Goal: Task Accomplishment & Management: Use online tool/utility

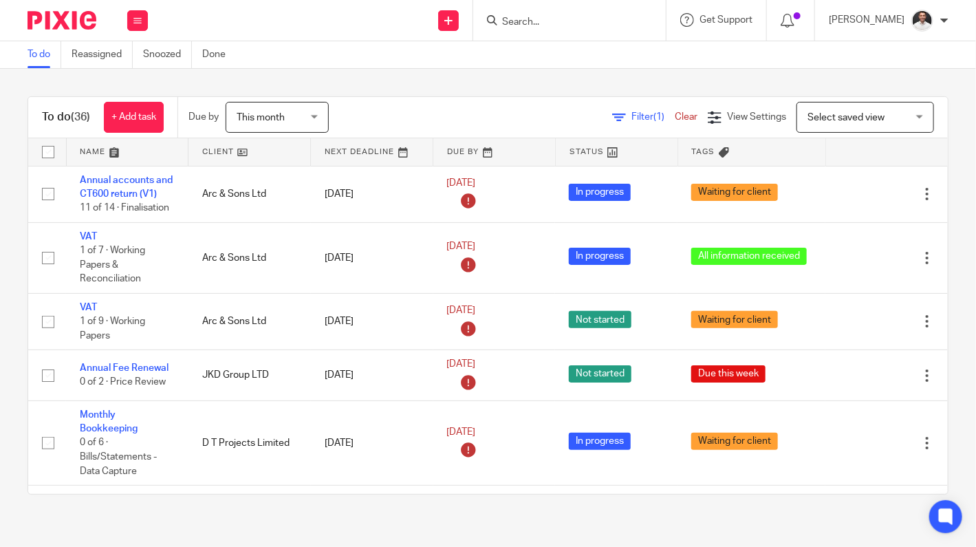
click at [319, 507] on div "To do (36) + Add task Due by This month This month Today Tomorrow This week Nex…" at bounding box center [488, 295] width 976 height 453
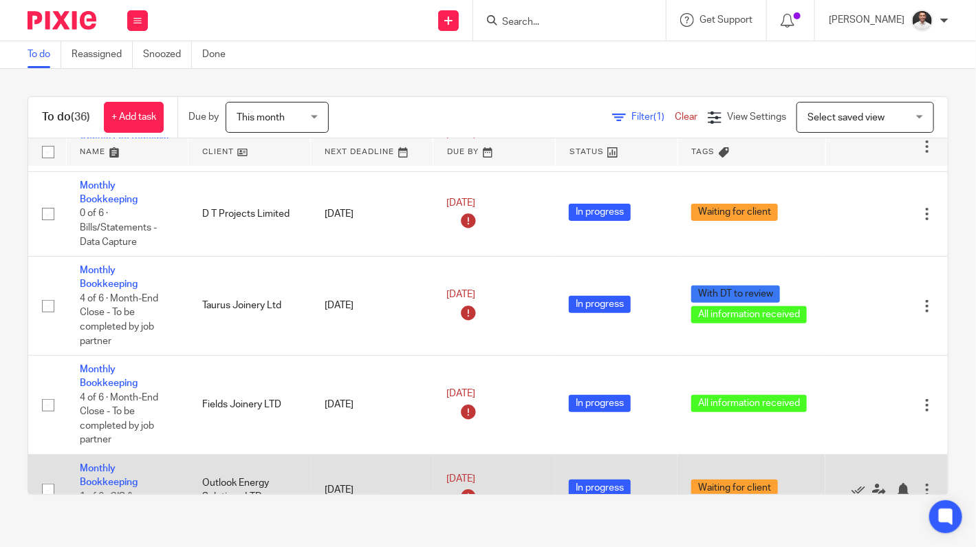
scroll to position [458, 0]
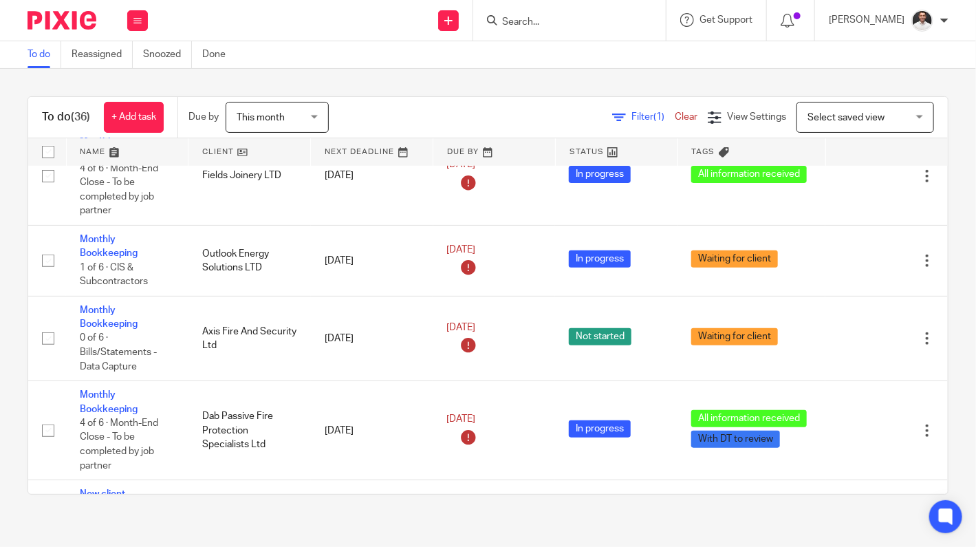
click at [578, 23] on input "Search" at bounding box center [563, 23] width 124 height 12
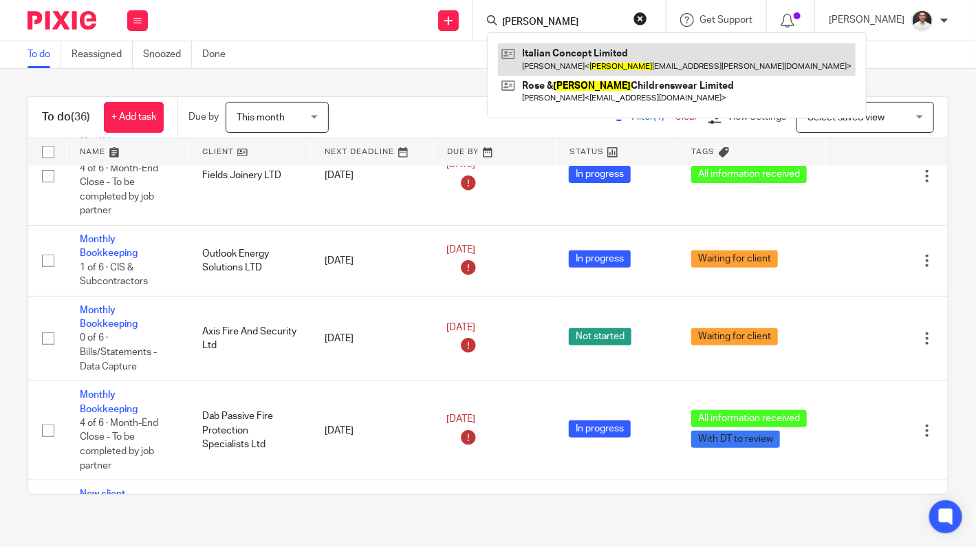
type input "allert"
click at [589, 55] on link at bounding box center [677, 59] width 358 height 32
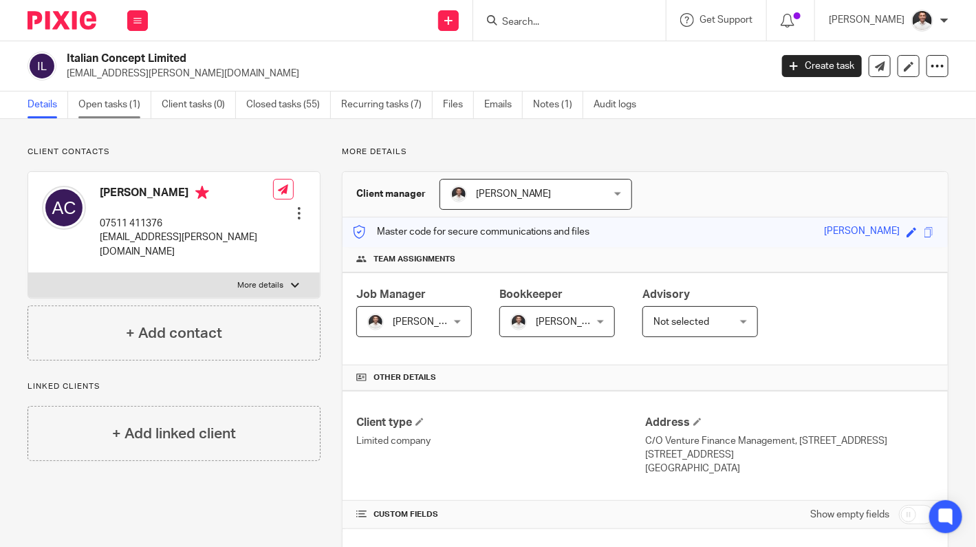
click at [100, 100] on link "Open tasks (1)" at bounding box center [114, 104] width 73 height 27
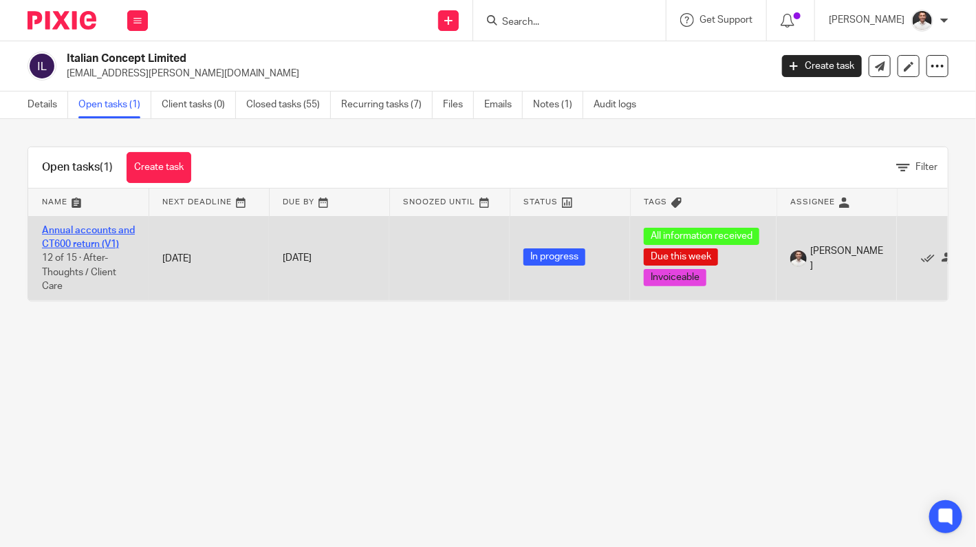
click at [84, 242] on link "Annual accounts and CT600 return (V1)" at bounding box center [88, 237] width 93 height 23
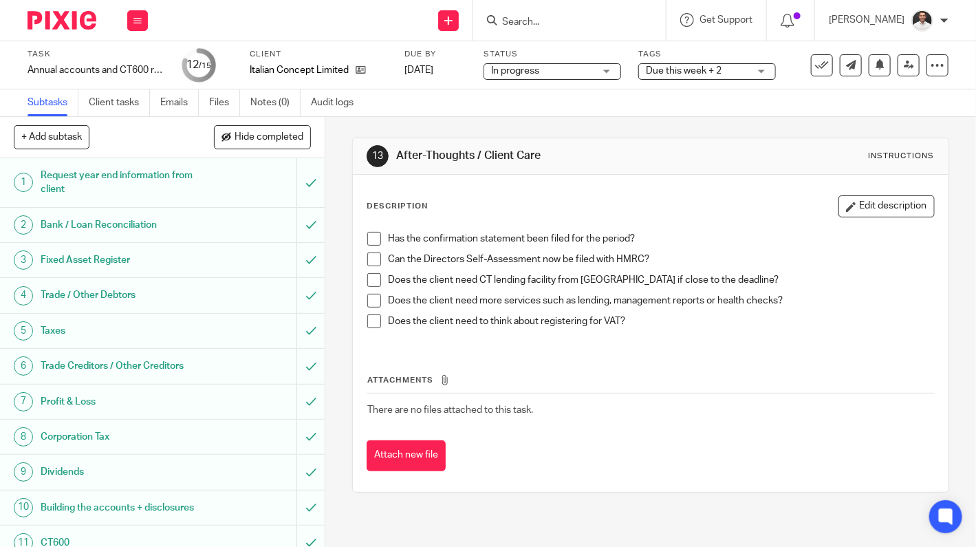
scroll to position [178, 0]
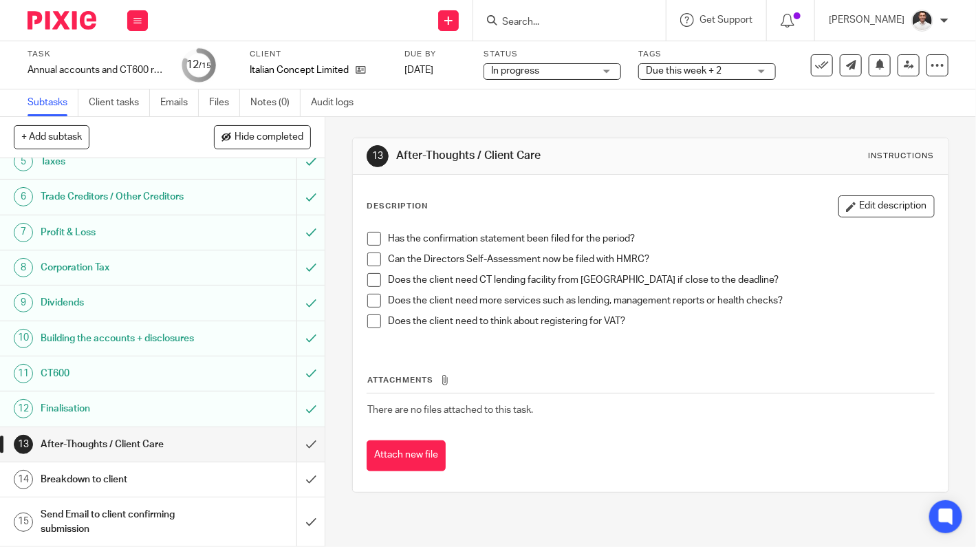
click at [134, 517] on h1 "Send Email to client confirming submission" at bounding box center [122, 521] width 162 height 35
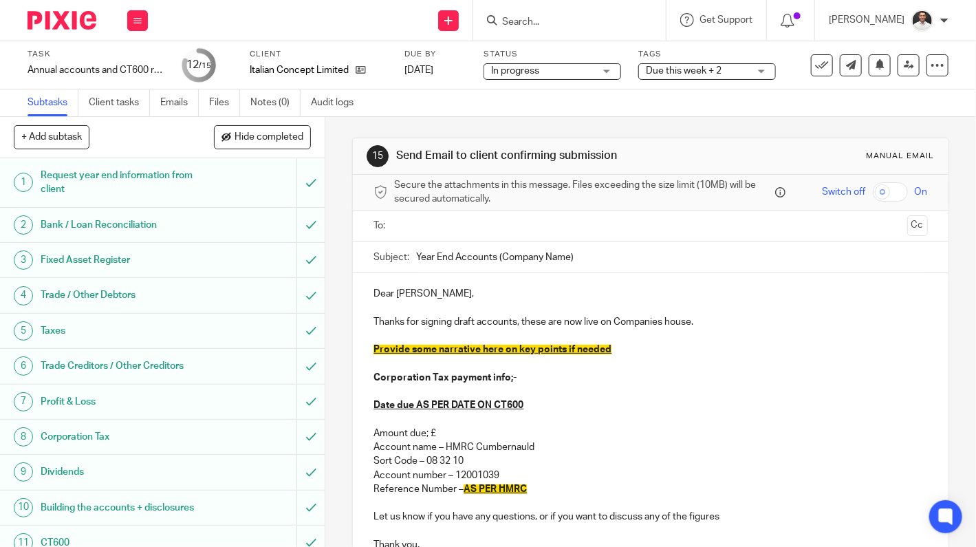
scroll to position [178, 0]
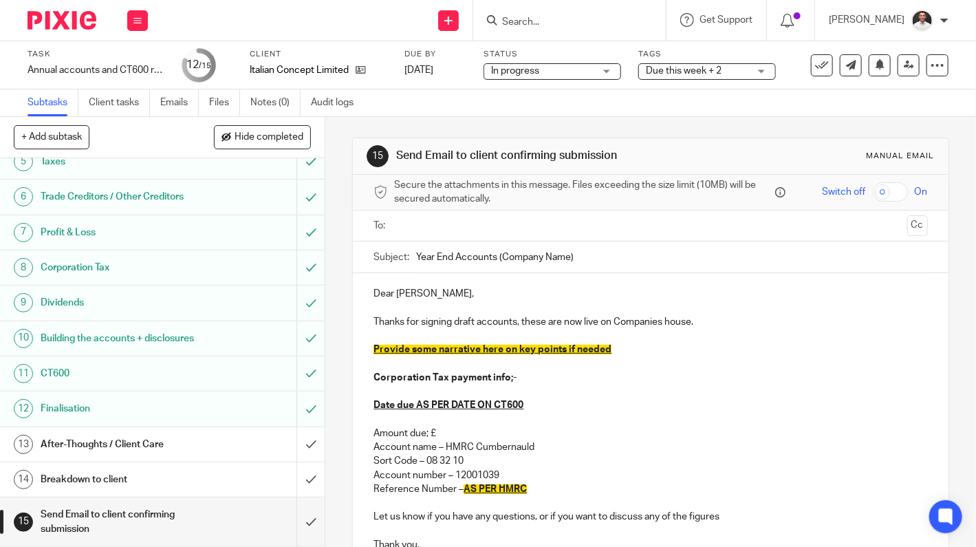
click at [142, 482] on h1 "Breakdown to client" at bounding box center [122, 479] width 162 height 21
